Goal: Transaction & Acquisition: Book appointment/travel/reservation

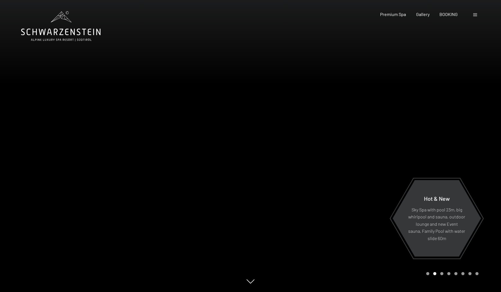
click at [456, 149] on div at bounding box center [375, 146] width 250 height 292
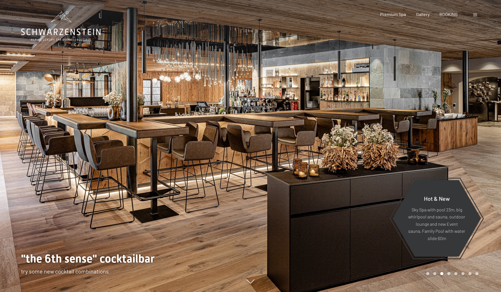
click at [456, 149] on div at bounding box center [375, 146] width 250 height 292
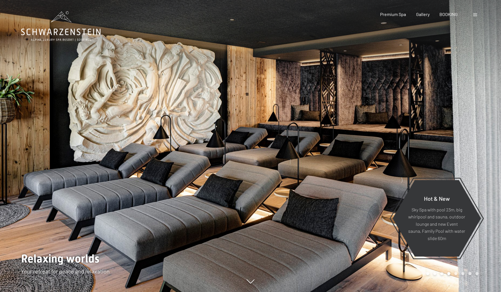
click at [456, 149] on div at bounding box center [375, 146] width 250 height 292
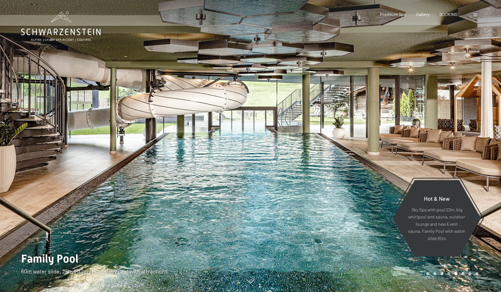
click at [456, 149] on div at bounding box center [375, 146] width 250 height 292
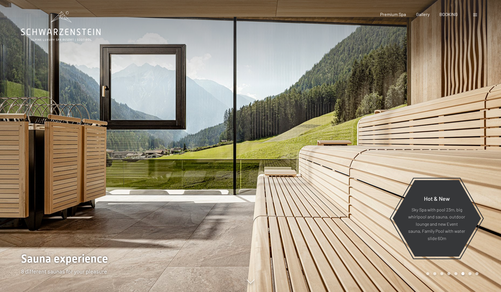
click at [456, 149] on div at bounding box center [375, 146] width 250 height 292
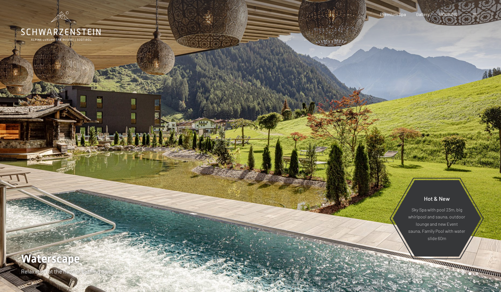
click at [456, 149] on div at bounding box center [375, 146] width 250 height 292
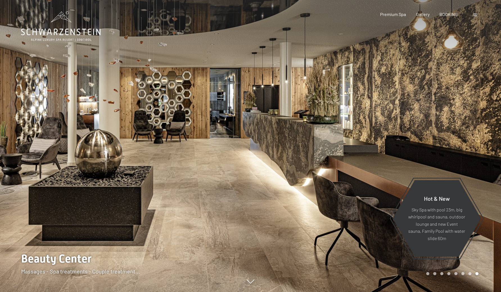
click at [456, 149] on div at bounding box center [375, 146] width 250 height 292
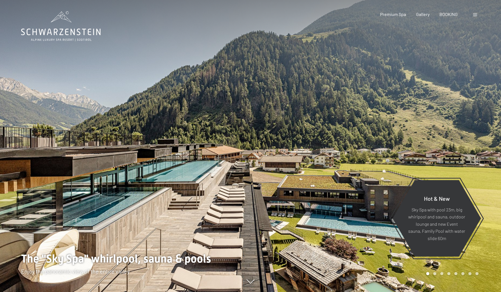
click at [456, 149] on div at bounding box center [375, 146] width 250 height 292
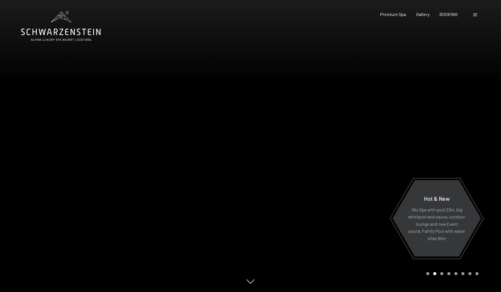
click at [451, 110] on div at bounding box center [375, 146] width 250 height 292
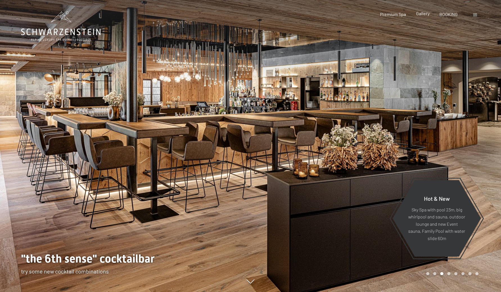
click at [424, 16] on span "Gallery" at bounding box center [422, 13] width 13 height 5
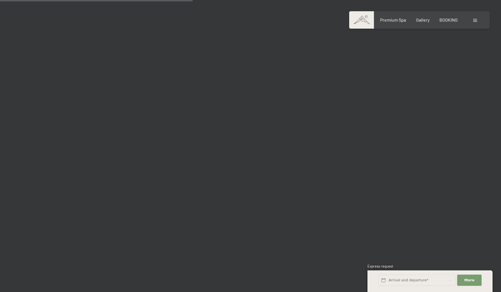
scroll to position [2870, 0]
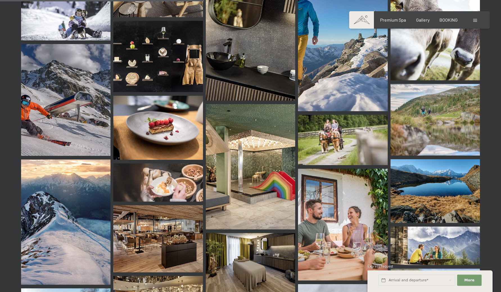
click at [272, 151] on img at bounding box center [250, 166] width 89 height 125
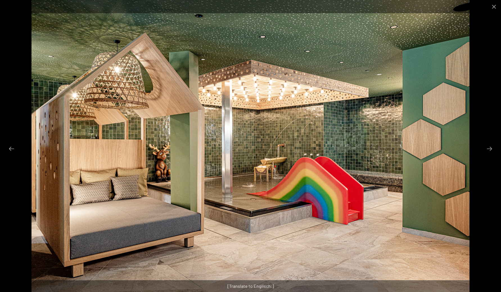
click at [491, 141] on div at bounding box center [250, 146] width 501 height 292
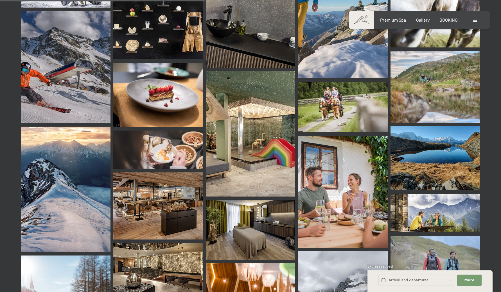
scroll to position [3078, 0]
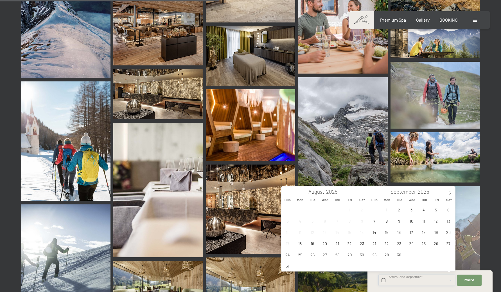
click at [413, 277] on input "text" at bounding box center [416, 281] width 77 height 12
click at [338, 256] on span "28" at bounding box center [337, 254] width 11 height 11
click at [424, 210] on span "4" at bounding box center [423, 209] width 11 height 11
type input "Thu. 28/08/2025 - Thu. 04/09/2025"
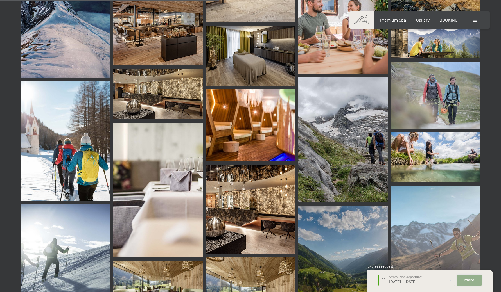
click at [466, 277] on button "More Hide address fields" at bounding box center [469, 281] width 24 height 12
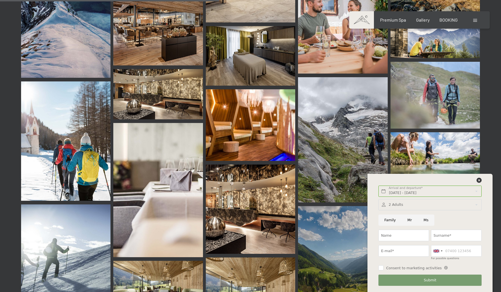
click at [478, 178] on div "Thu. 28/08/2025 - Thu. 04/09/2025 Arrival and departure* 7 Nights More Hide add…" at bounding box center [429, 233] width 111 height 118
click at [445, 21] on span "BOOKING" at bounding box center [448, 18] width 18 height 5
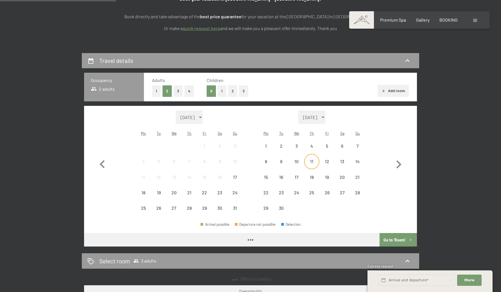
scroll to position [118, 0]
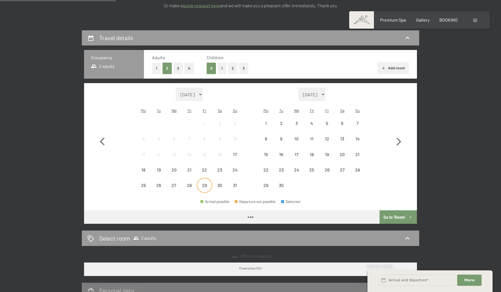
click at [201, 178] on div "29" at bounding box center [204, 185] width 14 height 14
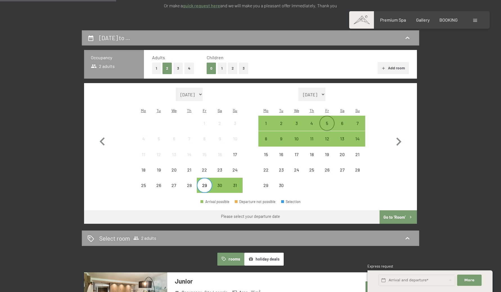
click at [328, 121] on div "5" at bounding box center [327, 128] width 14 height 14
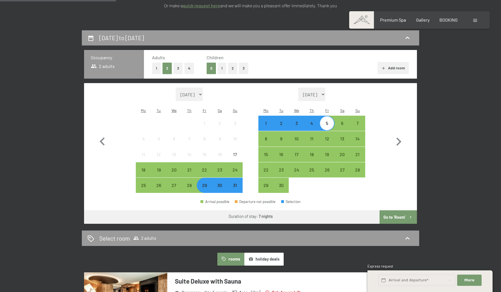
click at [401, 211] on button "Go to ‘Room’" at bounding box center [397, 216] width 37 height 13
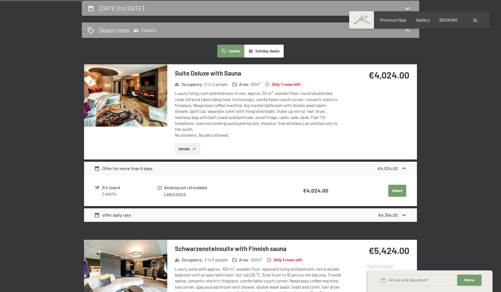
click at [163, 96] on img at bounding box center [125, 95] width 83 height 62
click at [0, 0] on button "button" at bounding box center [0, 0] width 0 height 0
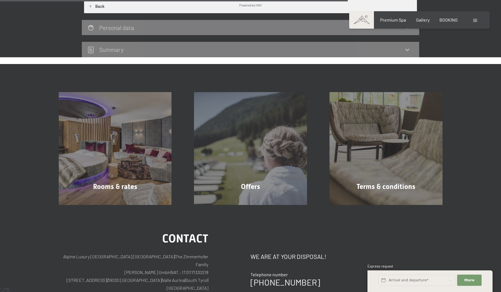
scroll to position [659, 0]
